Goal: Task Accomplishment & Management: Use online tool/utility

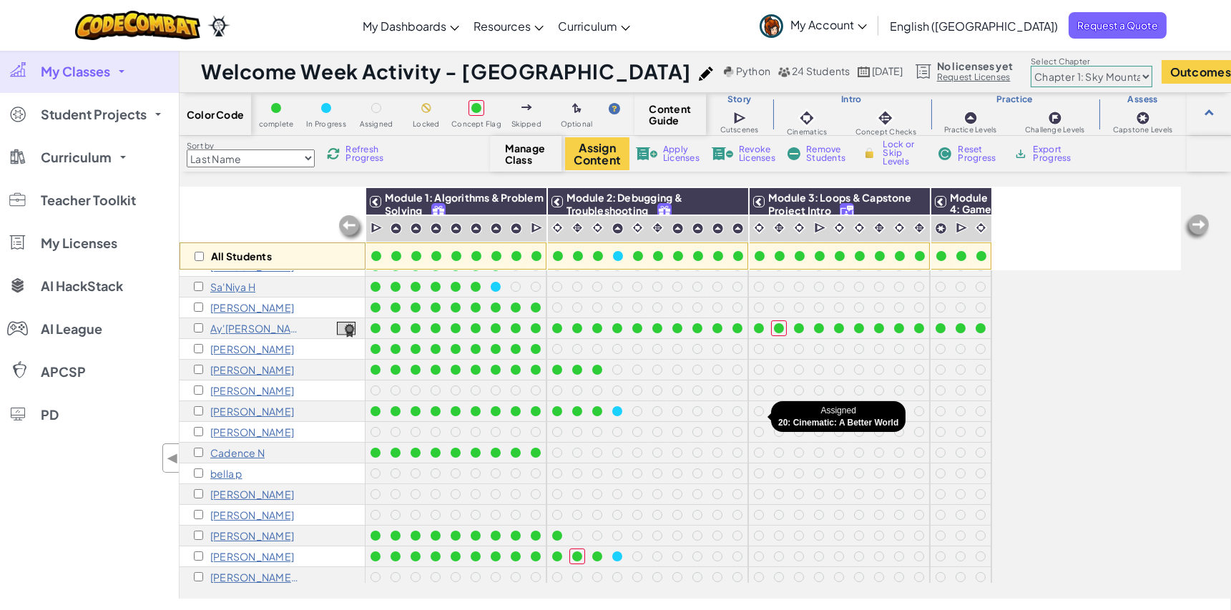
scroll to position [197, 0]
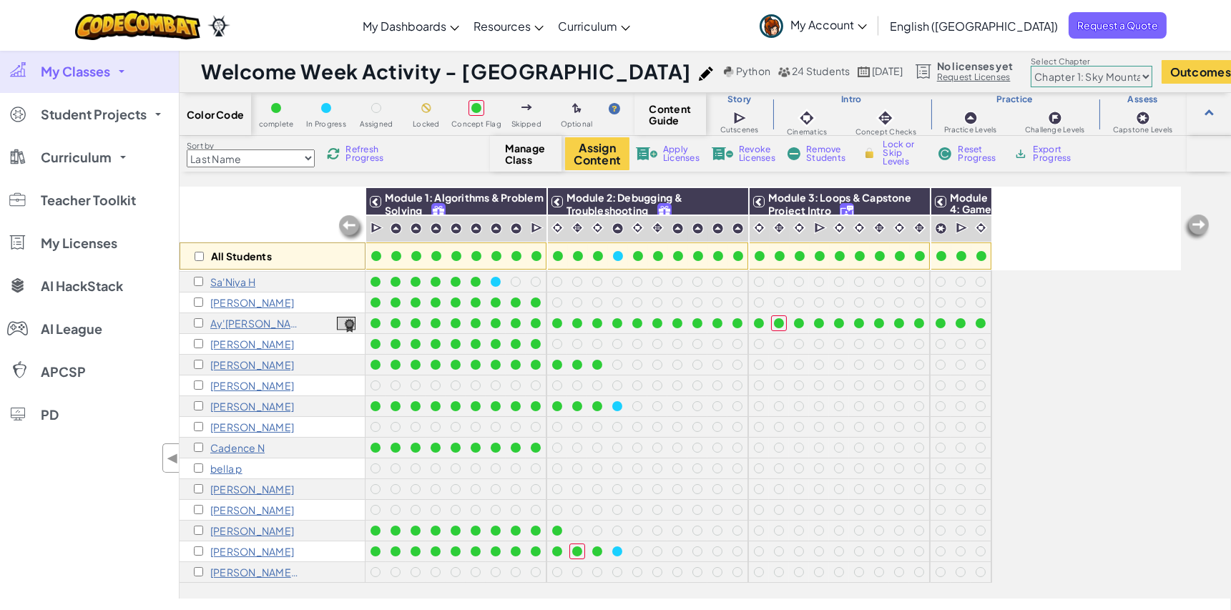
click at [235, 421] on p "Hamadi Muya" at bounding box center [252, 426] width 84 height 11
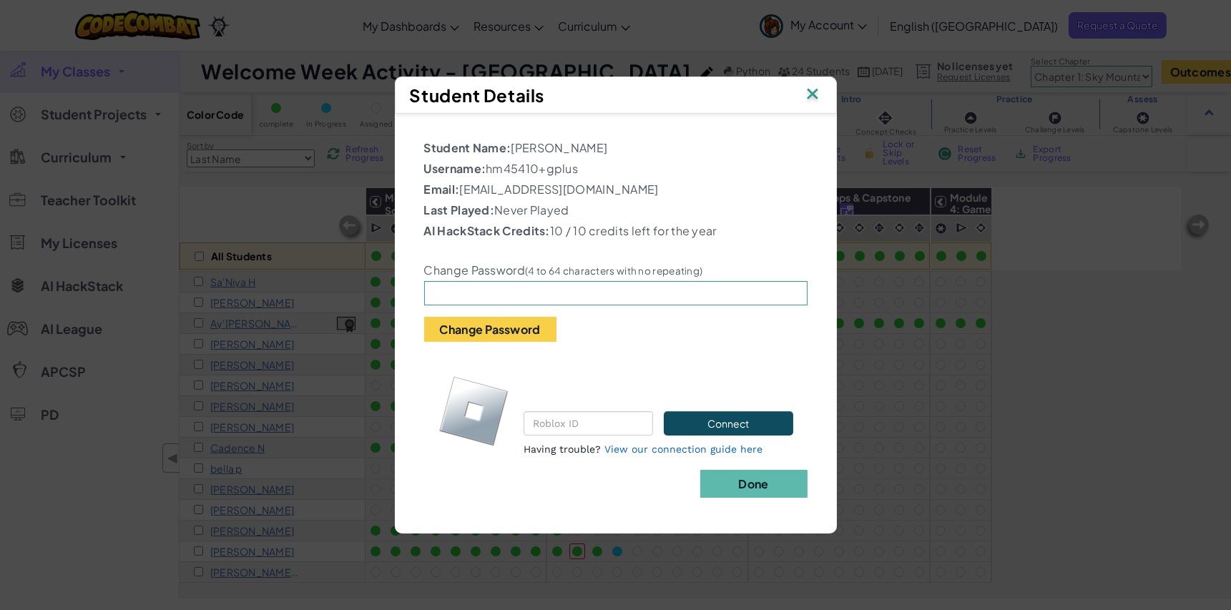
click at [810, 91] on img at bounding box center [812, 94] width 19 height 21
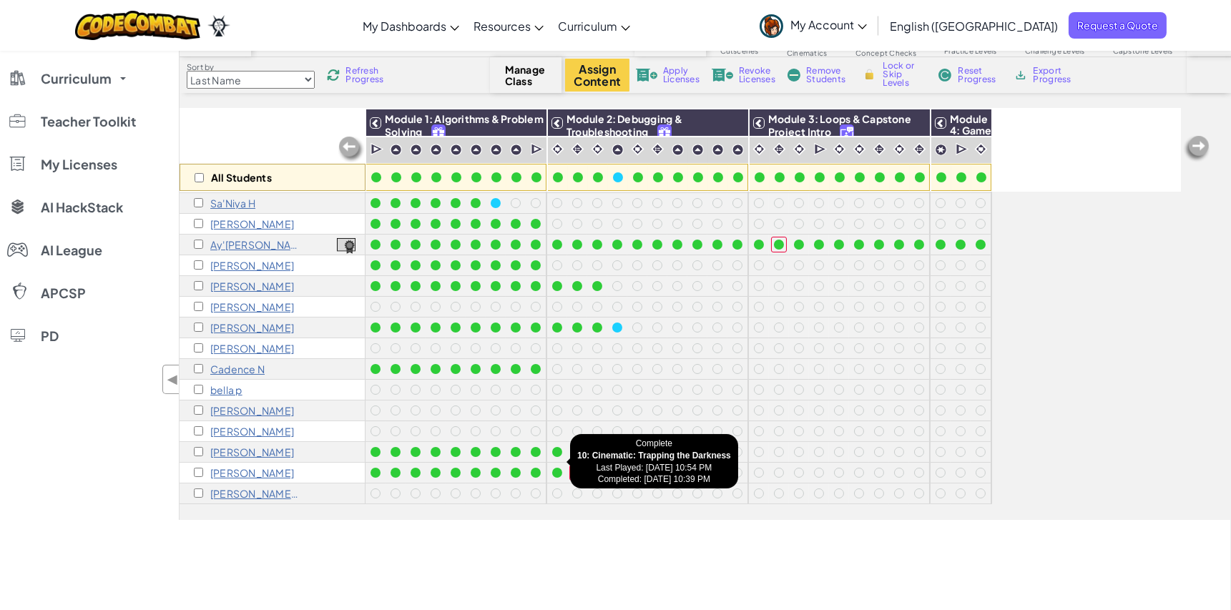
scroll to position [79, 0]
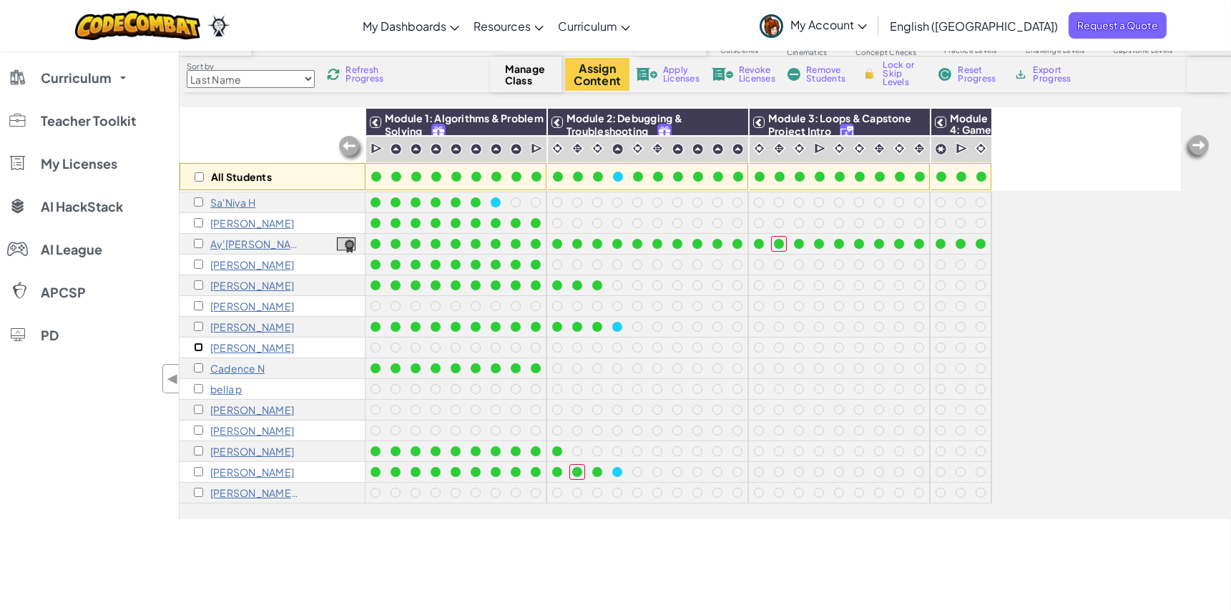
click at [196, 343] on input "checkbox" at bounding box center [198, 347] width 9 height 9
click at [234, 342] on p "Hamadi Muya" at bounding box center [252, 347] width 84 height 11
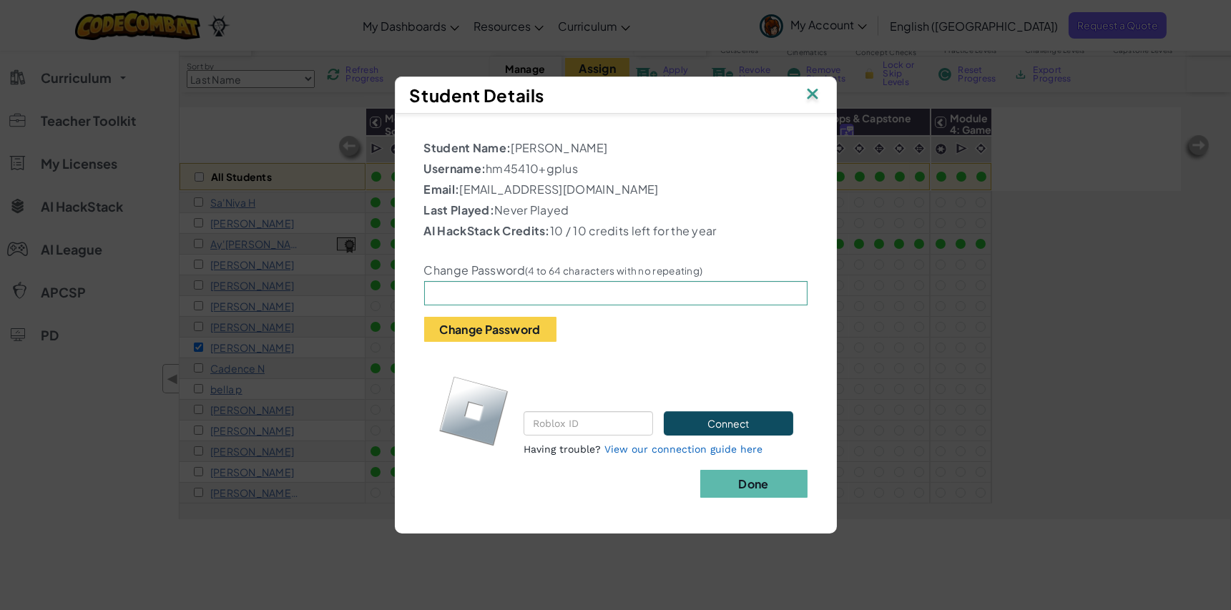
click at [816, 92] on img at bounding box center [812, 94] width 19 height 21
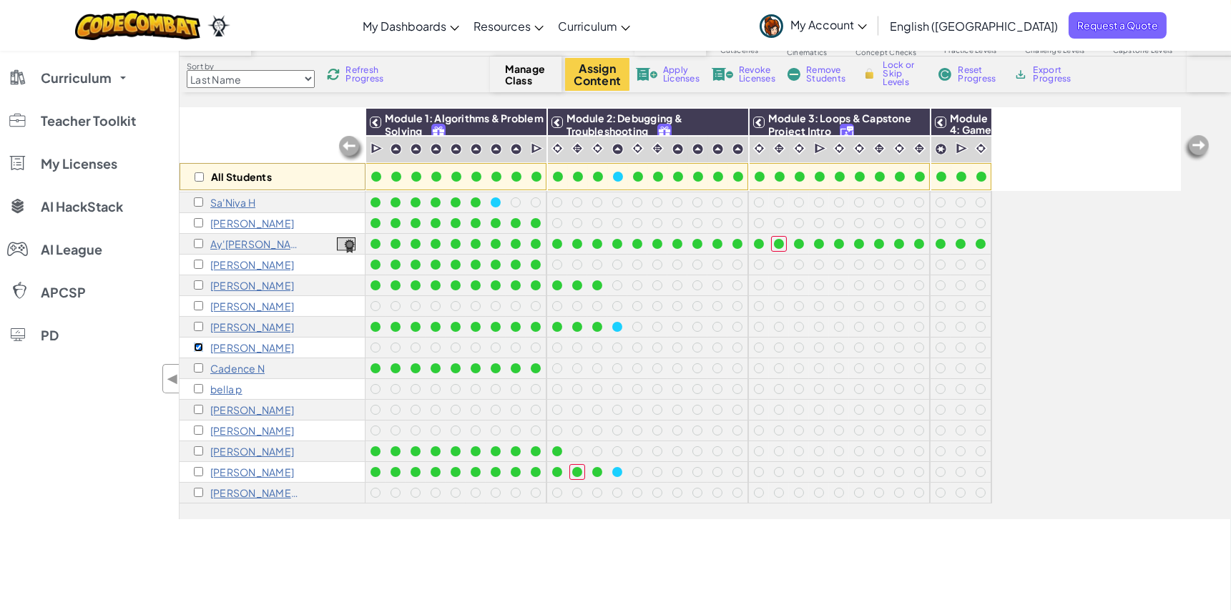
click at [195, 343] on input "checkbox" at bounding box center [198, 347] width 9 height 9
checkbox input "false"
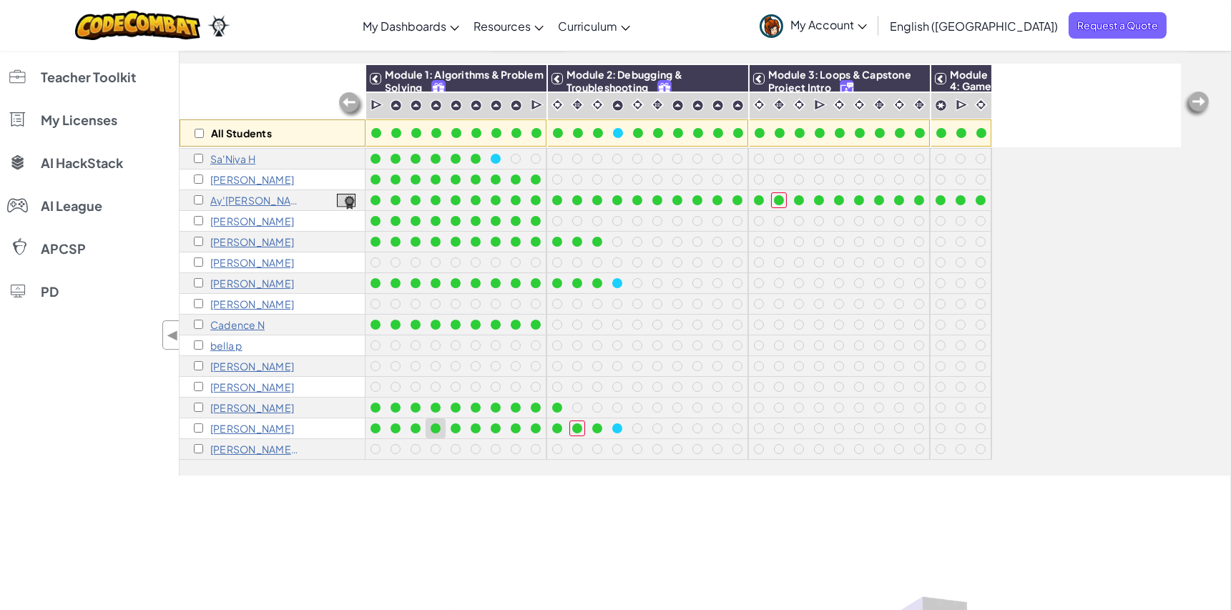
scroll to position [158, 0]
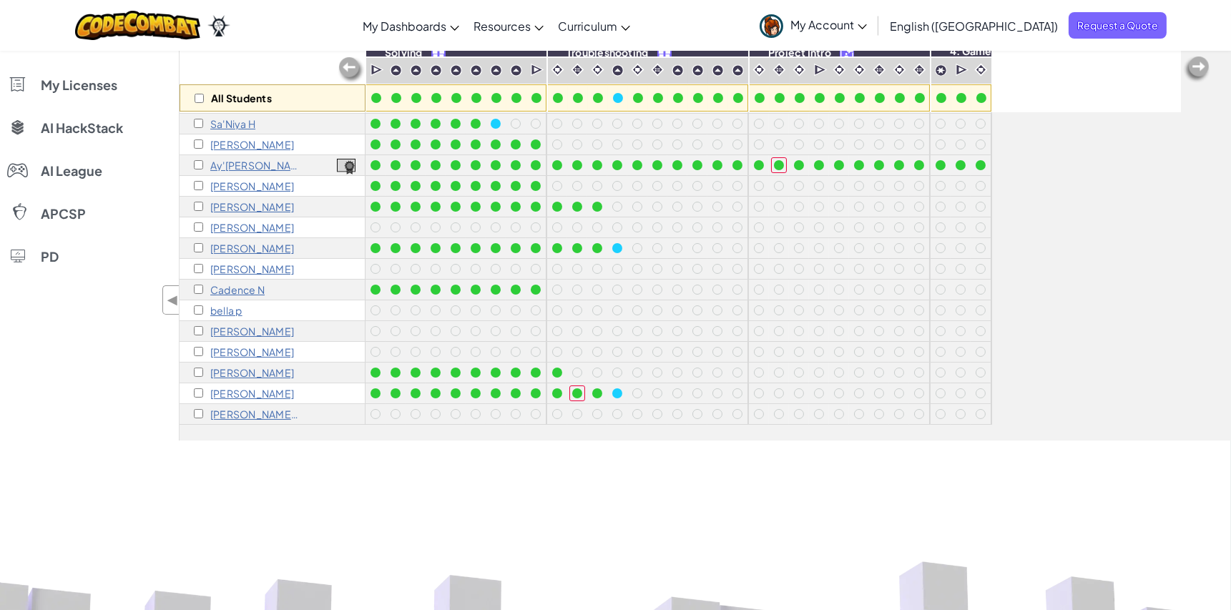
click at [363, 322] on div "[PERSON_NAME]" at bounding box center [272, 331] width 186 height 21
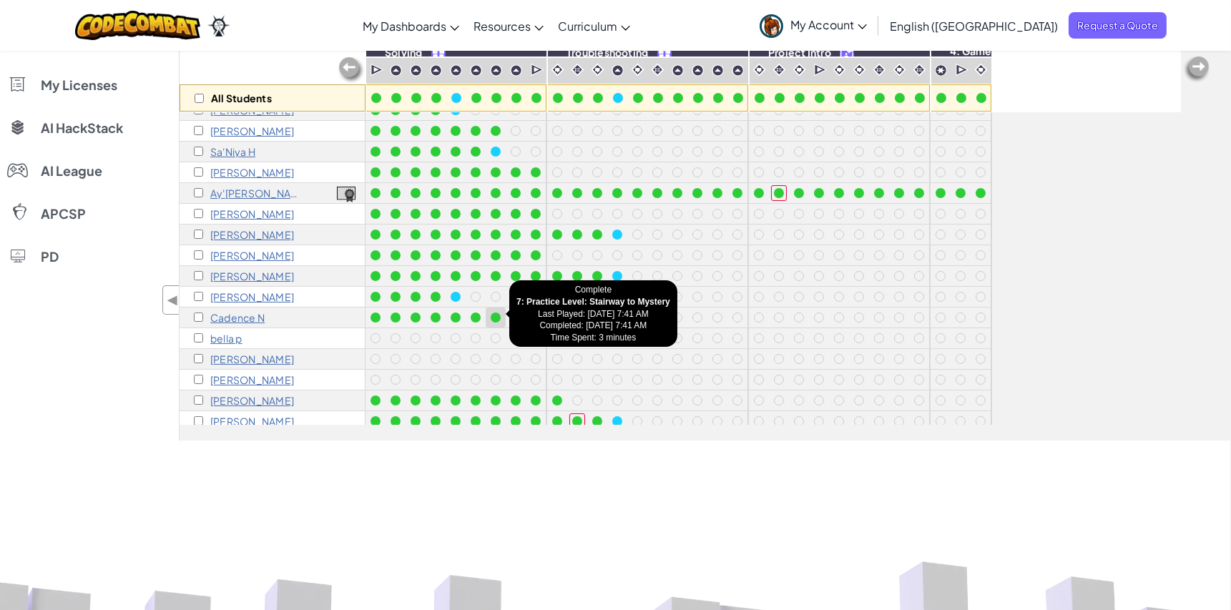
scroll to position [197, 0]
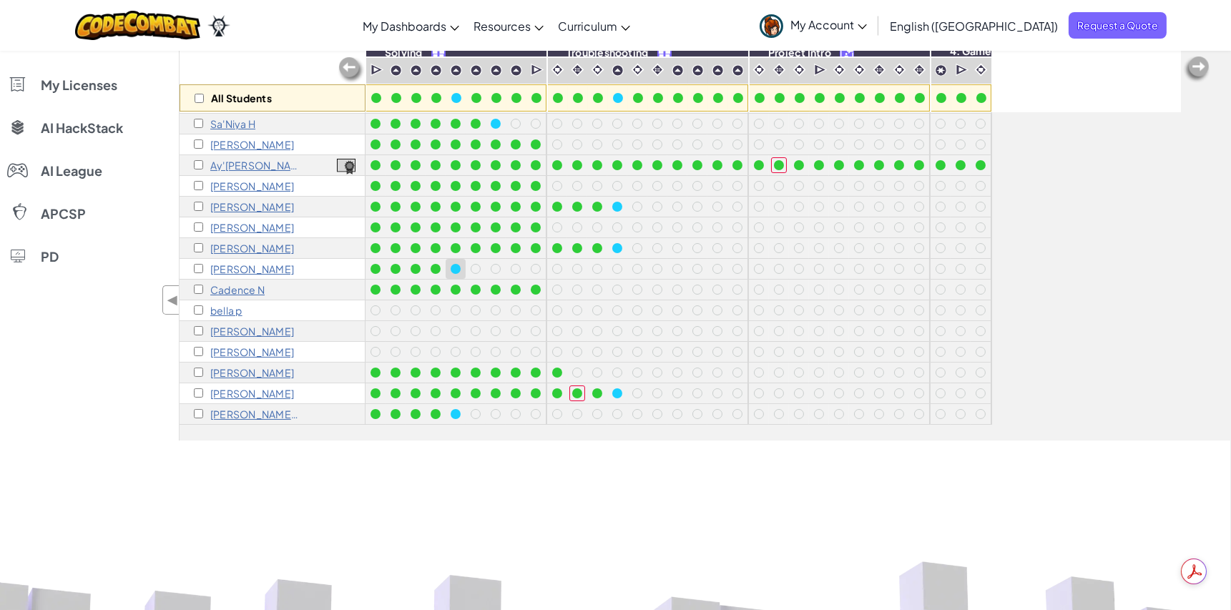
click at [454, 262] on div at bounding box center [456, 269] width 16 height 16
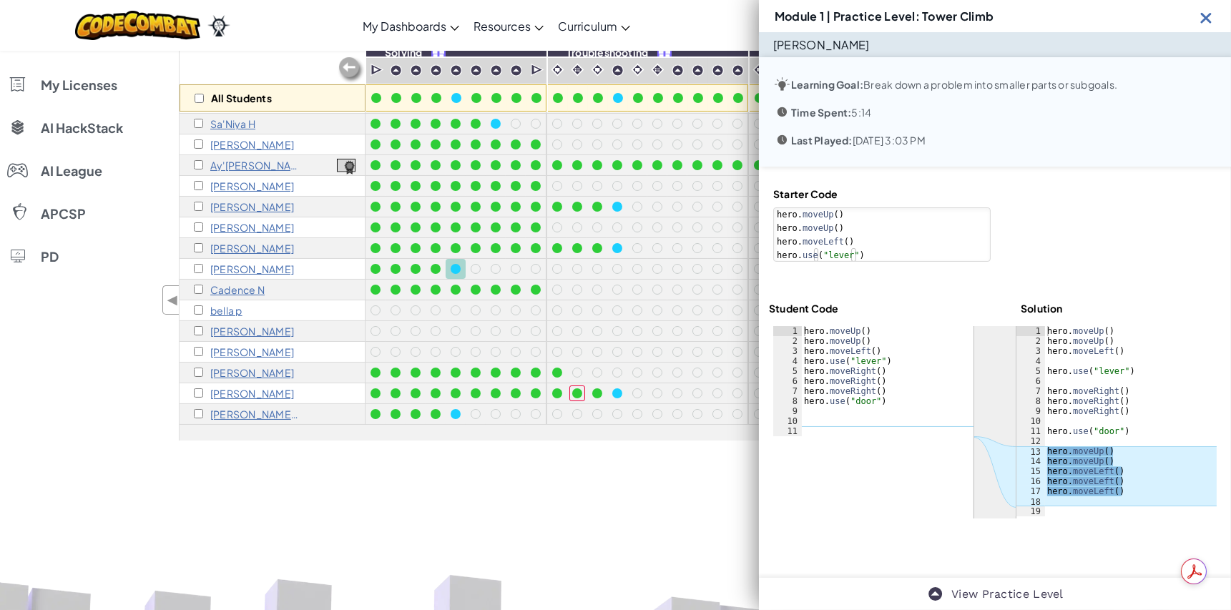
click at [928, 504] on div at bounding box center [994, 422] width 443 height 192
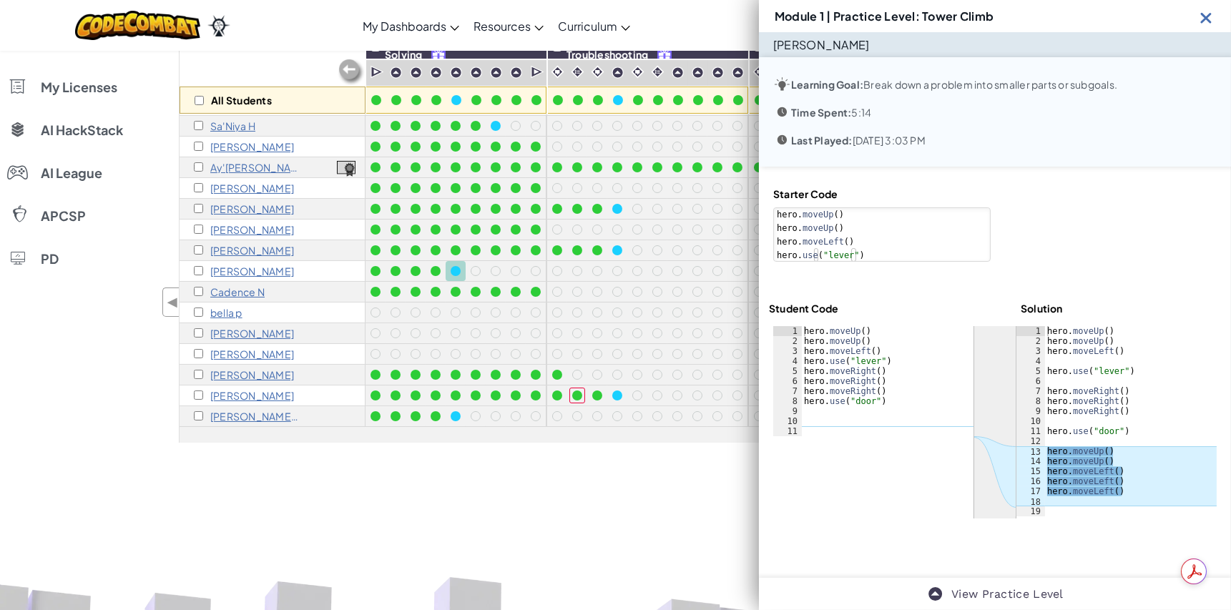
scroll to position [158, 0]
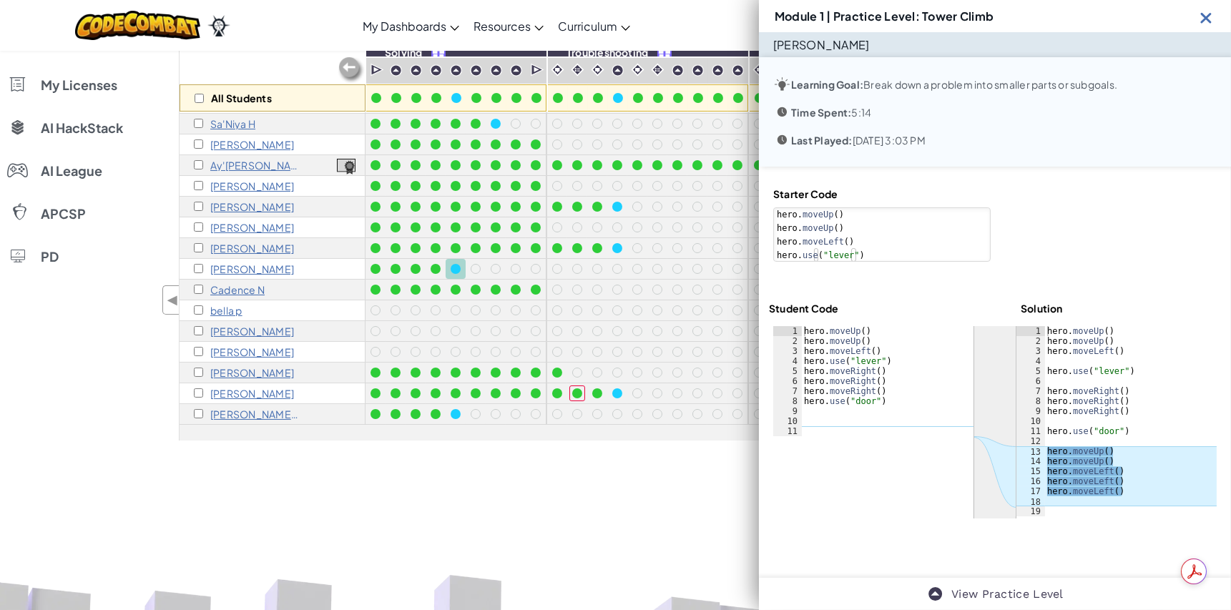
click at [1204, 16] on img at bounding box center [1206, 18] width 18 height 18
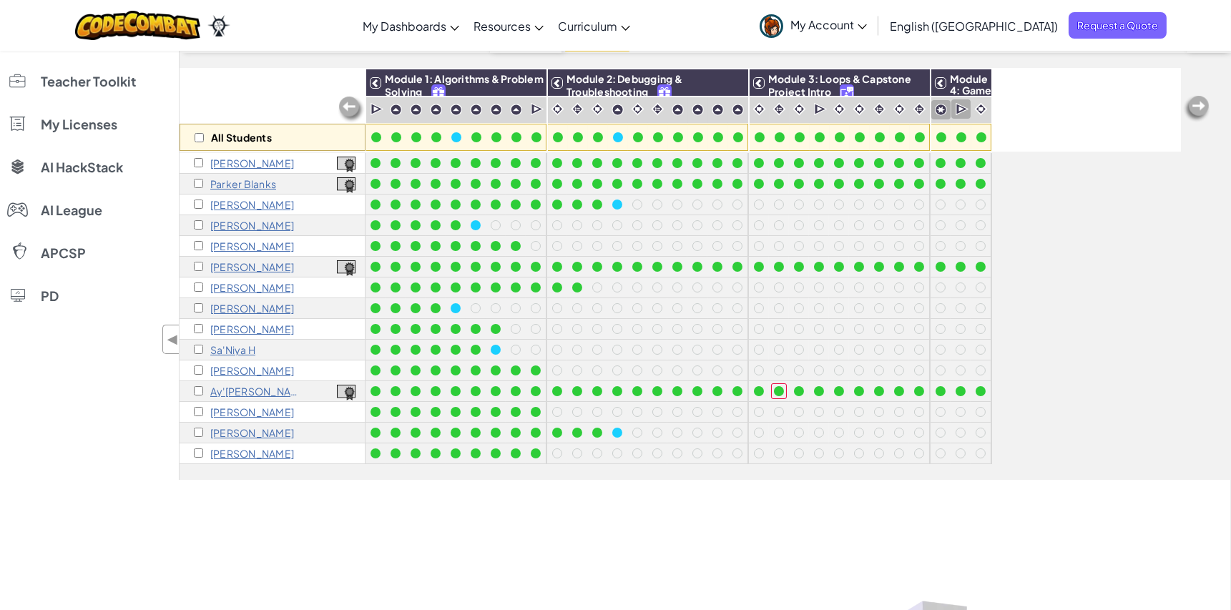
scroll to position [0, 0]
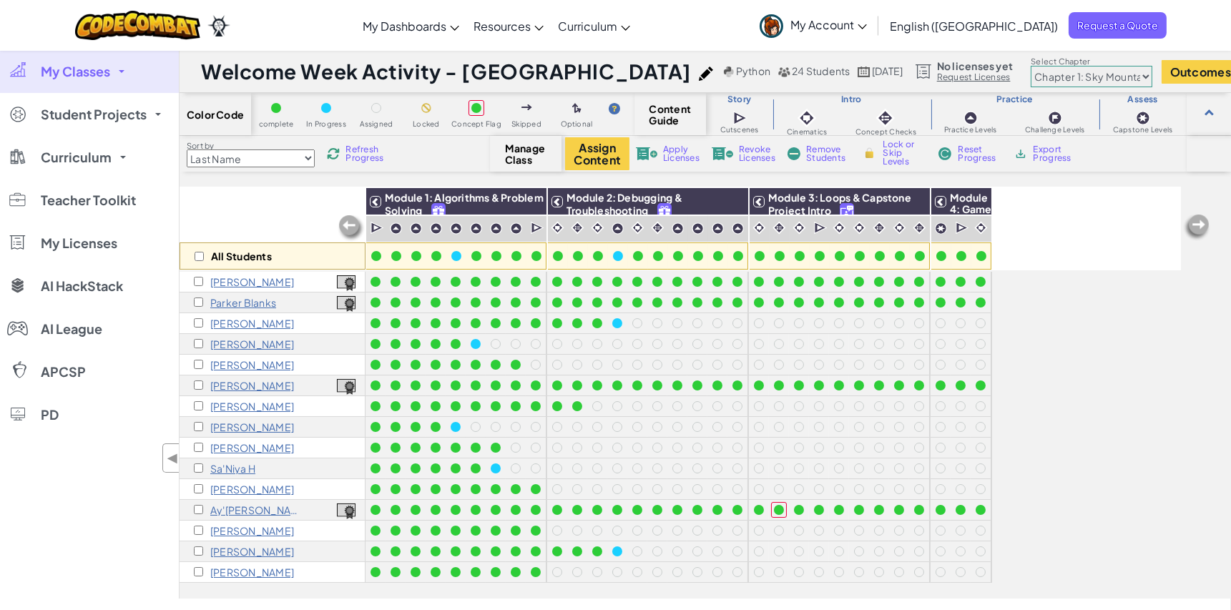
click at [867, 30] on span "My Account" at bounding box center [828, 24] width 77 height 15
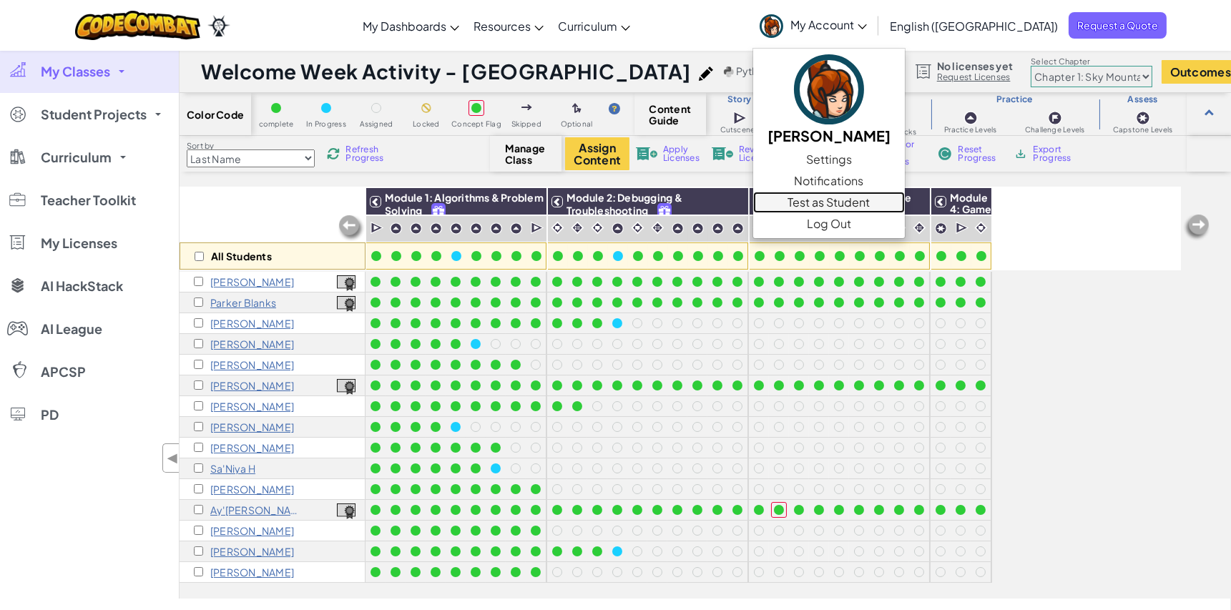
click at [905, 205] on link "Test as Student" at bounding box center [829, 202] width 152 height 21
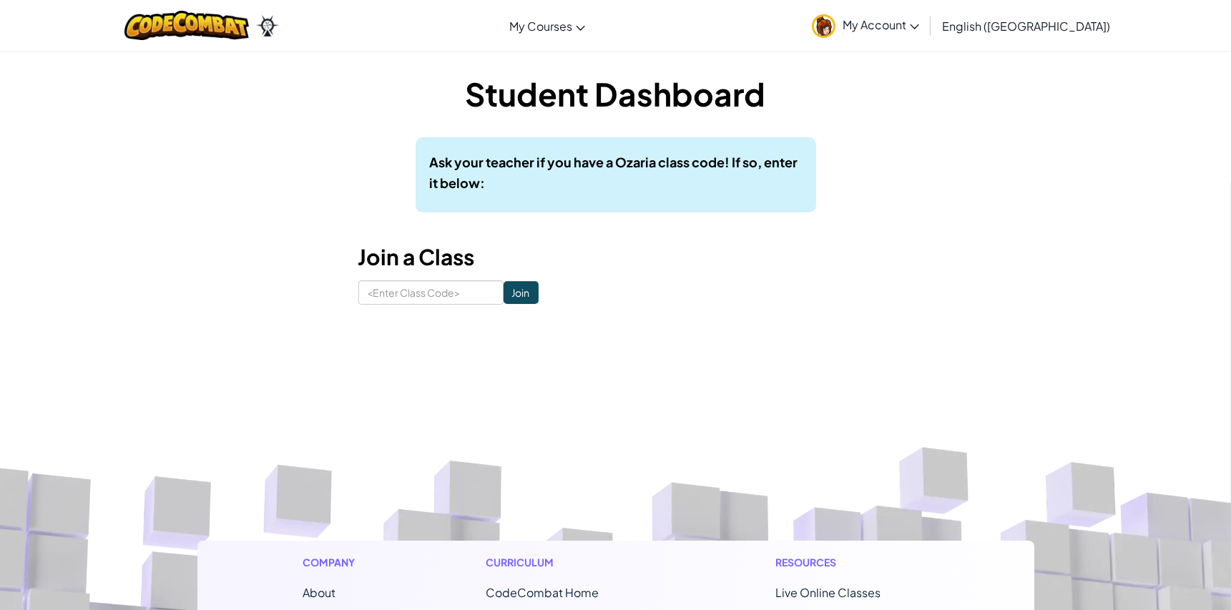
click at [919, 24] on span "My Account" at bounding box center [880, 24] width 77 height 15
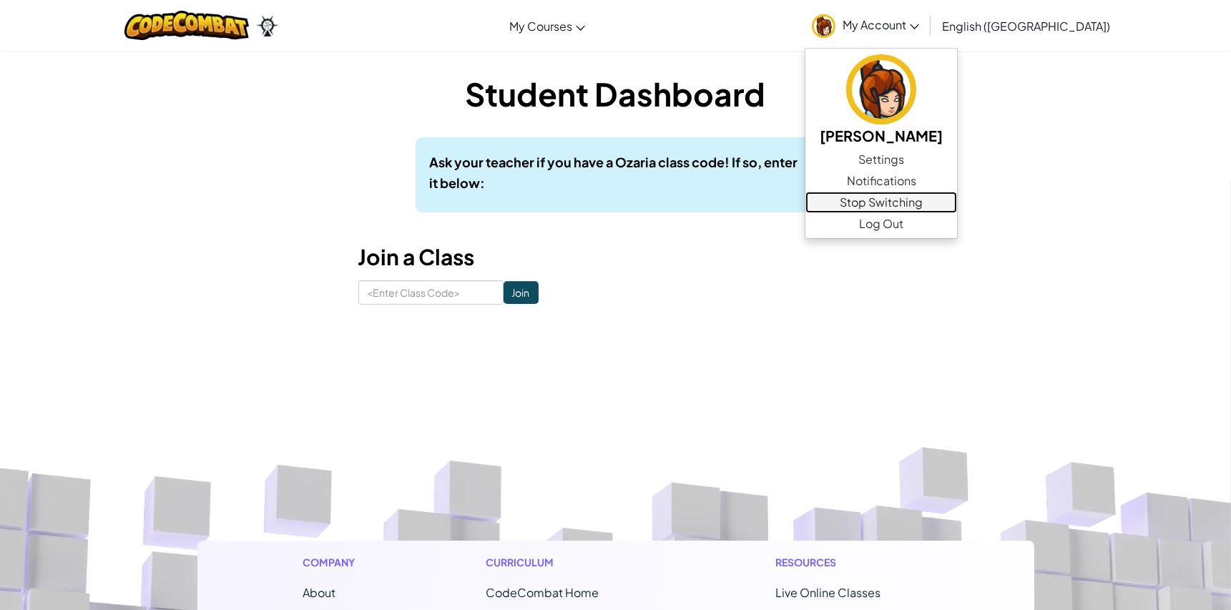
click at [957, 204] on link "Stop Switching" at bounding box center [881, 202] width 152 height 21
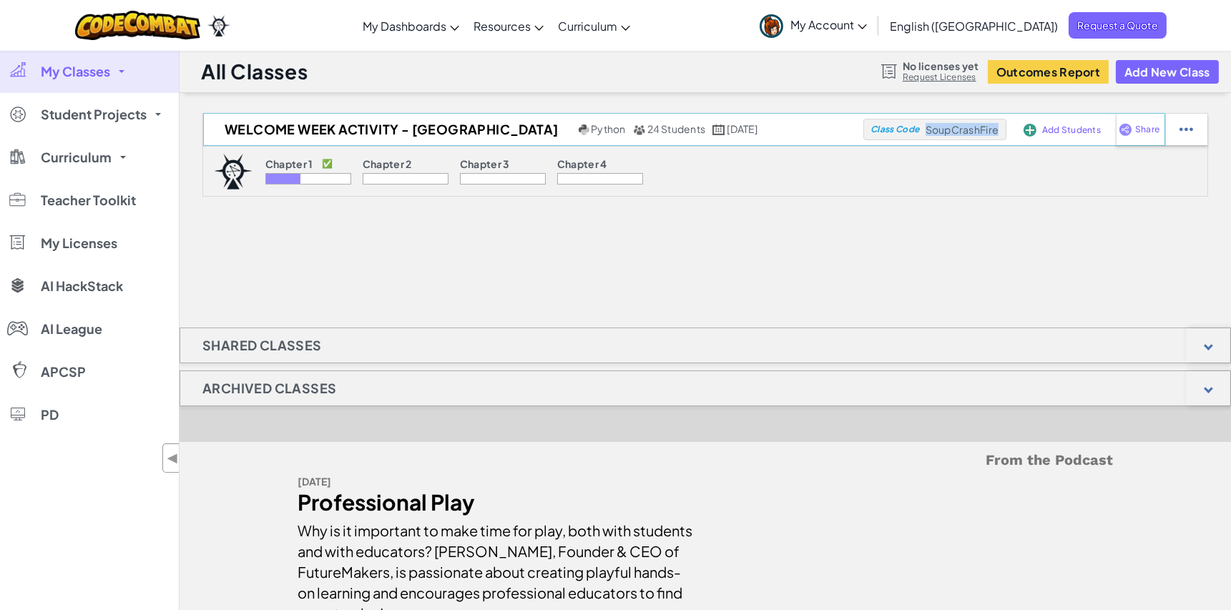
drag, startPoint x: 998, startPoint y: 131, endPoint x: 927, endPoint y: 129, distance: 70.8
click at [927, 129] on span "SoupCrashFire" at bounding box center [961, 129] width 73 height 13
copy span "SoupCrashFire"
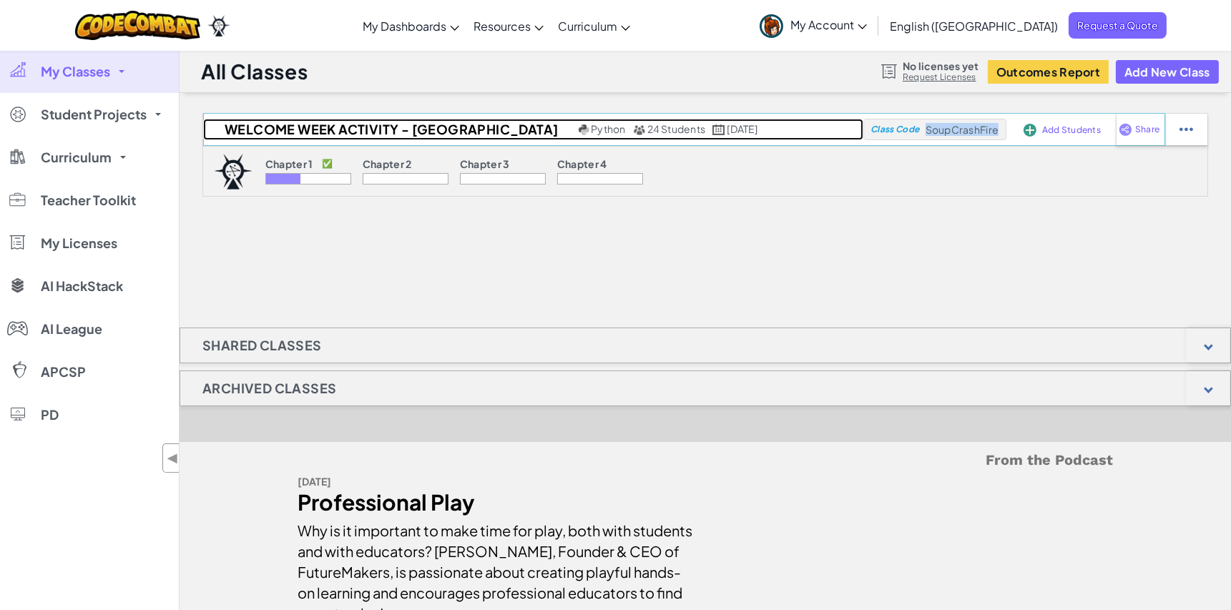
click at [647, 129] on span "24 Students" at bounding box center [676, 128] width 59 height 13
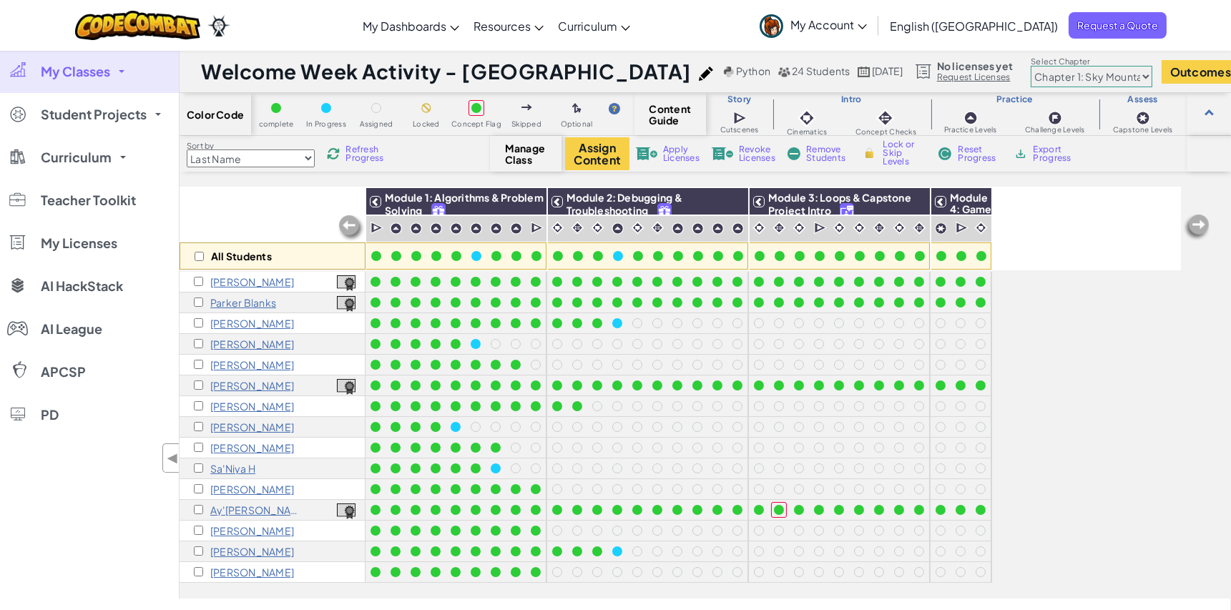
click at [867, 22] on span "My Account" at bounding box center [828, 24] width 77 height 15
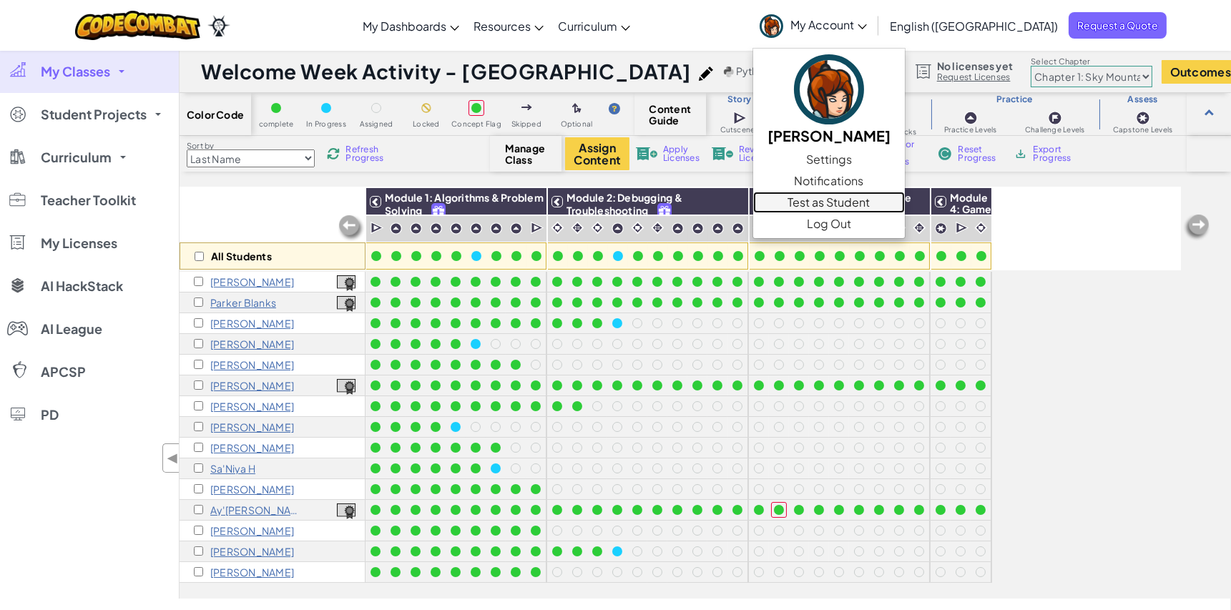
click at [888, 197] on link "Test as Student" at bounding box center [829, 202] width 152 height 21
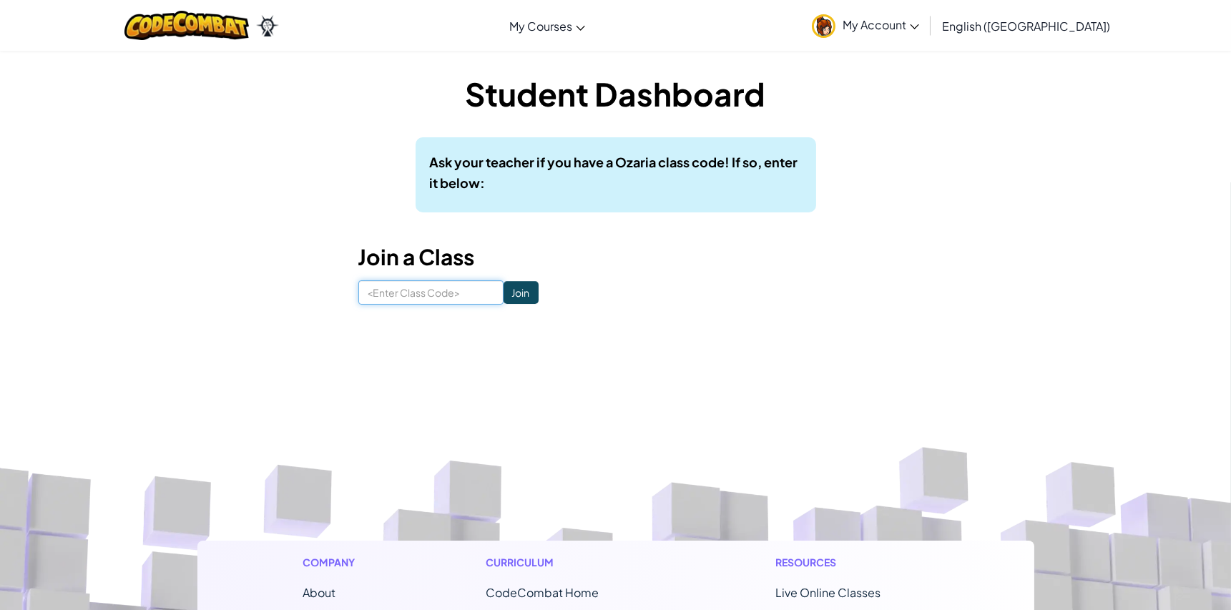
click at [429, 295] on input at bounding box center [430, 292] width 145 height 24
paste input "SoupCrashFire"
type input "SoupCrashFire"
click at [503, 295] on input "Join" at bounding box center [520, 292] width 35 height 23
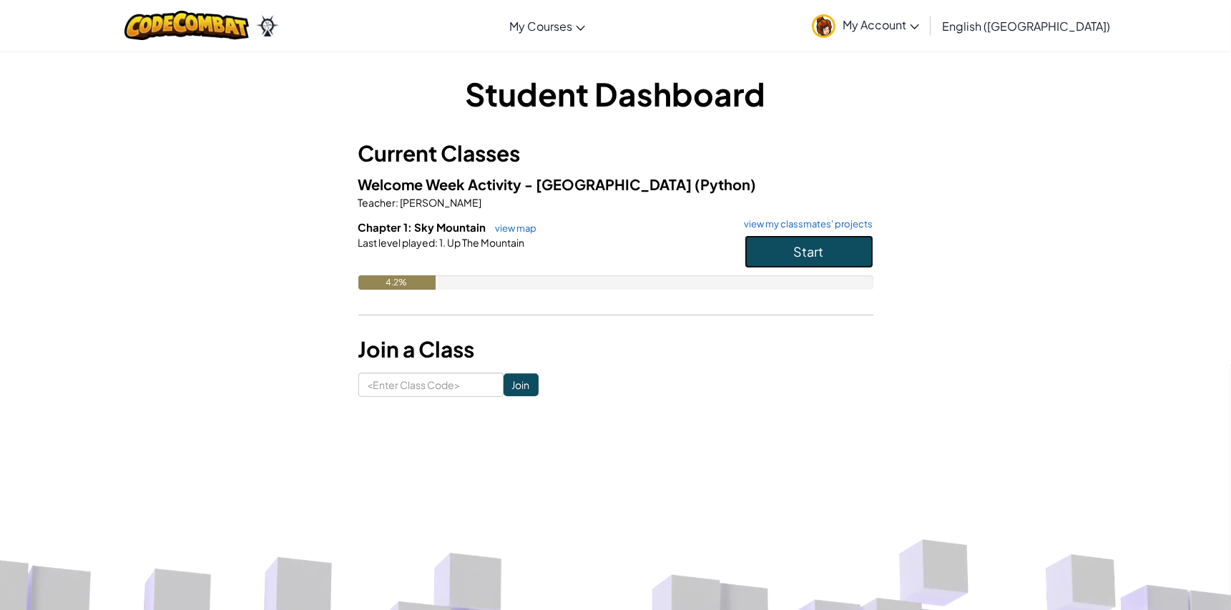
click at [810, 253] on span "Start" at bounding box center [809, 251] width 30 height 16
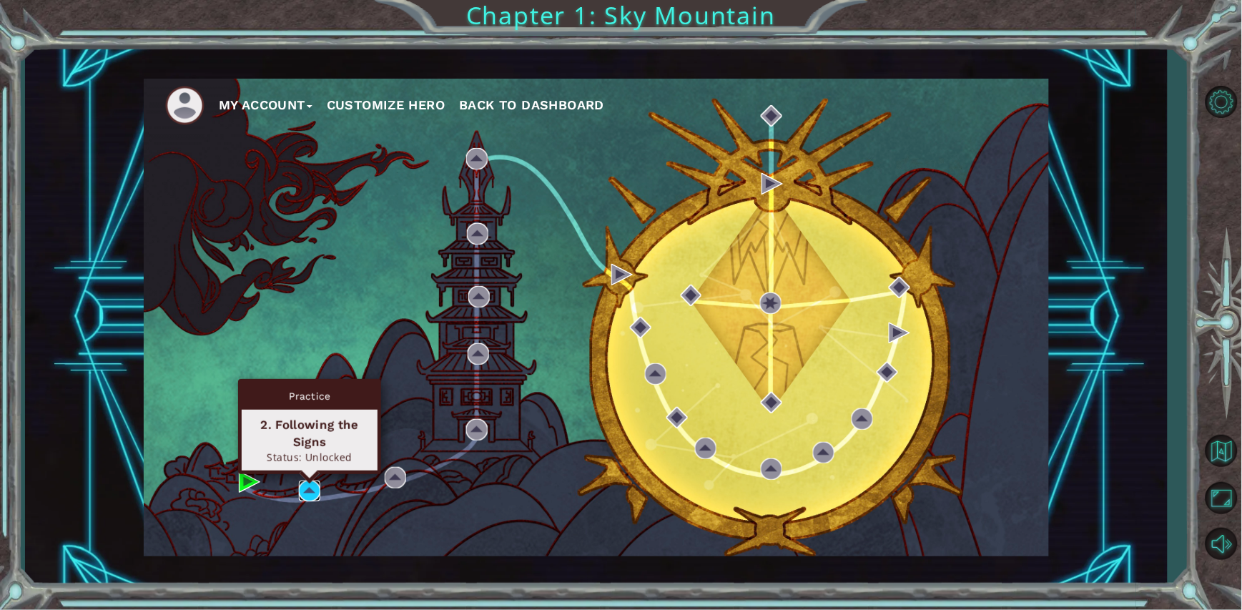
click at [309, 491] on img at bounding box center [309, 491] width 21 height 21
